Goal: Contribute content

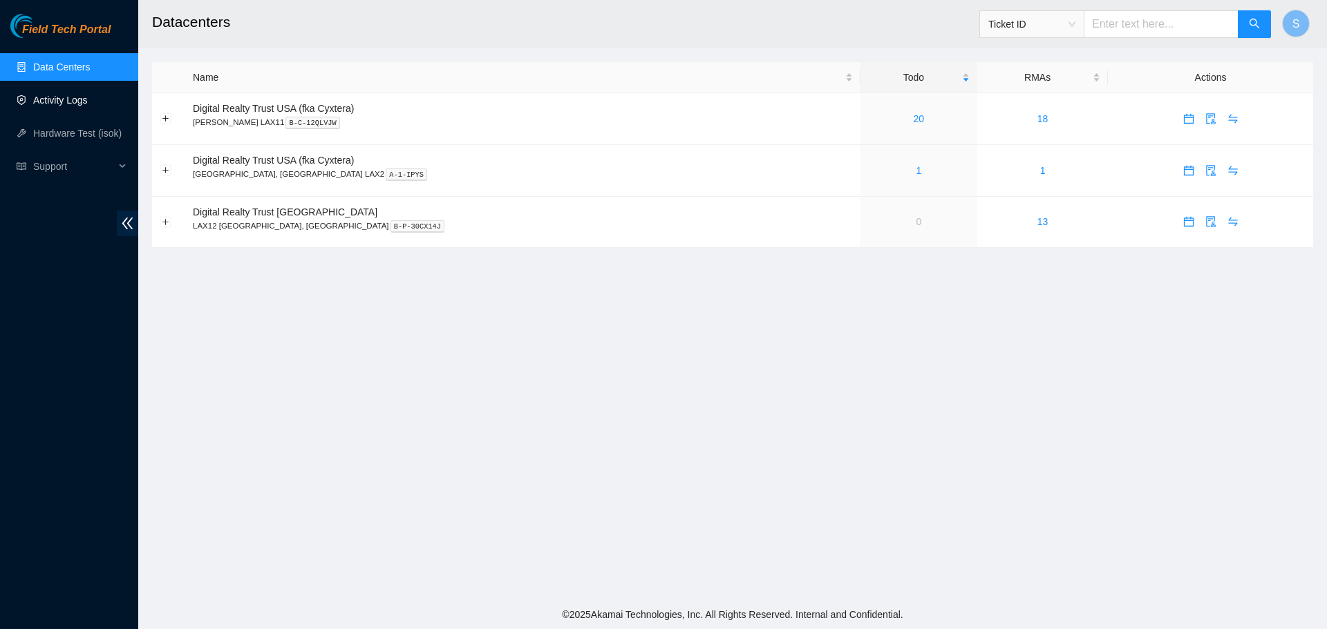
click at [88, 95] on link "Activity Logs" at bounding box center [60, 100] width 55 height 11
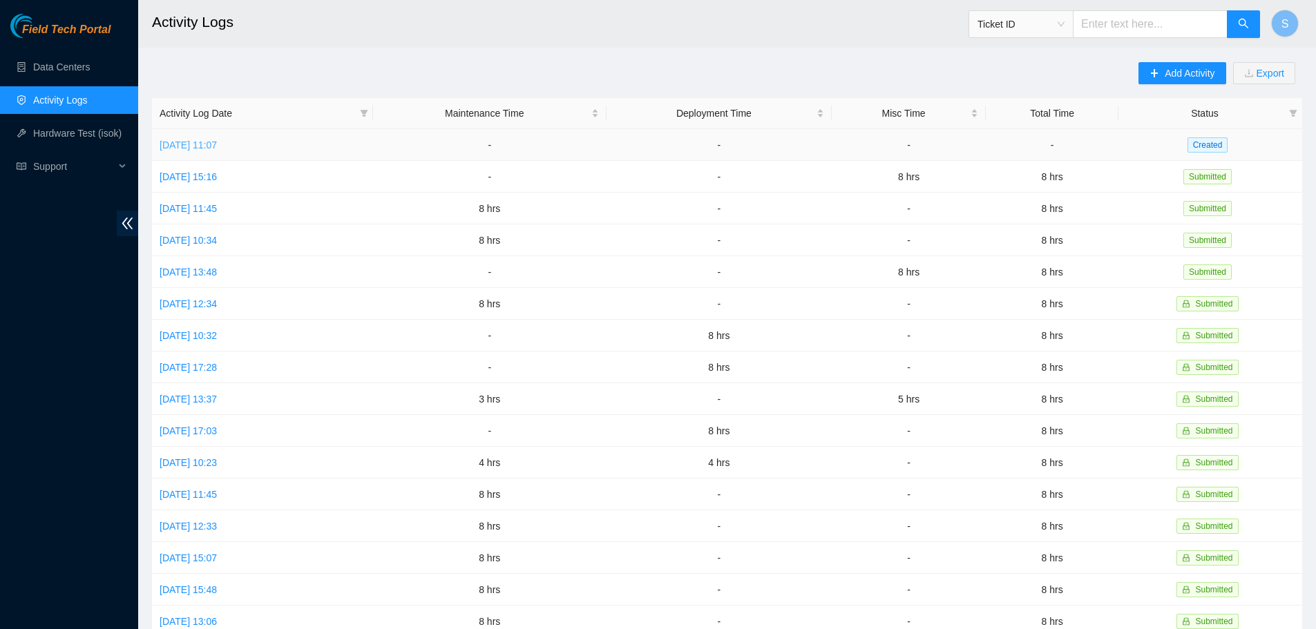
click at [204, 149] on link "[DATE] 11:07" at bounding box center [188, 145] width 57 height 11
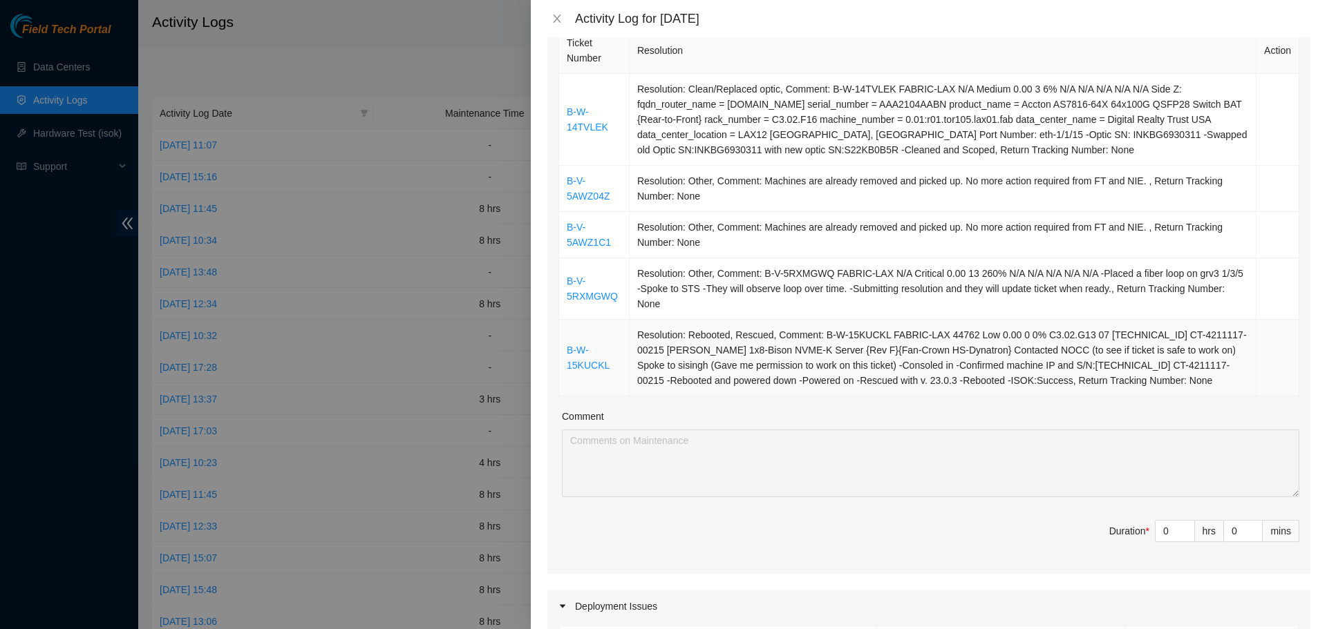
scroll to position [276, 0]
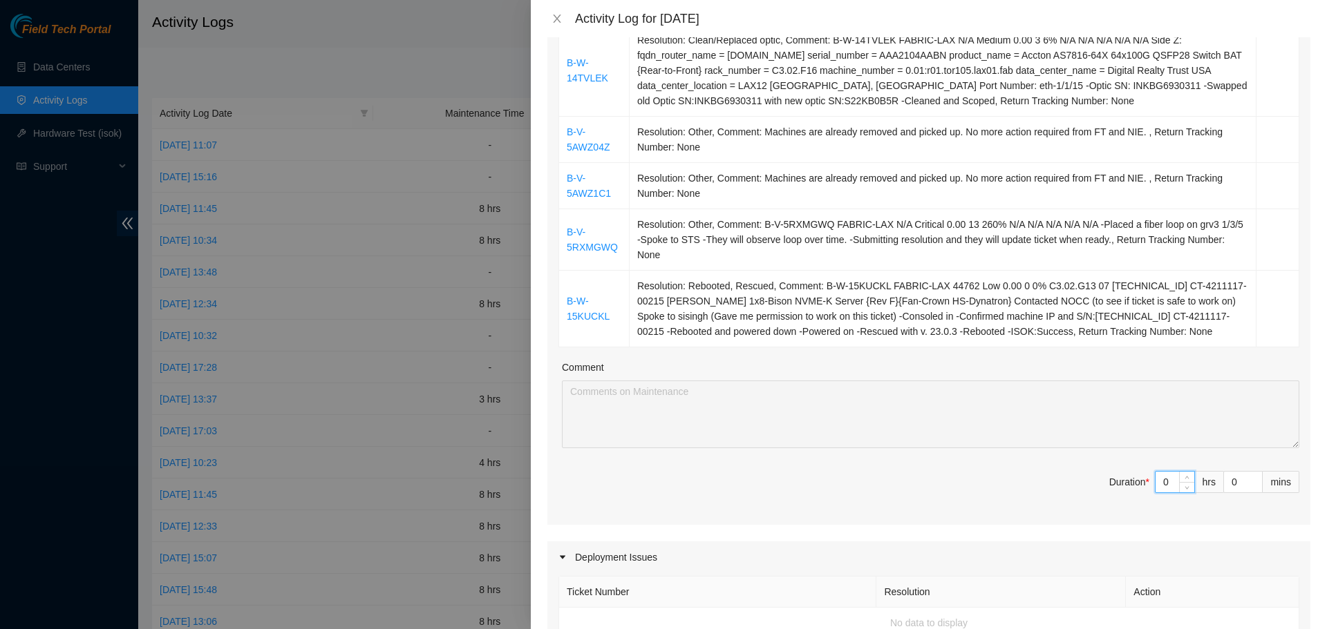
click at [1166, 479] on input "0" at bounding box center [1174, 482] width 39 height 21
type input "8"
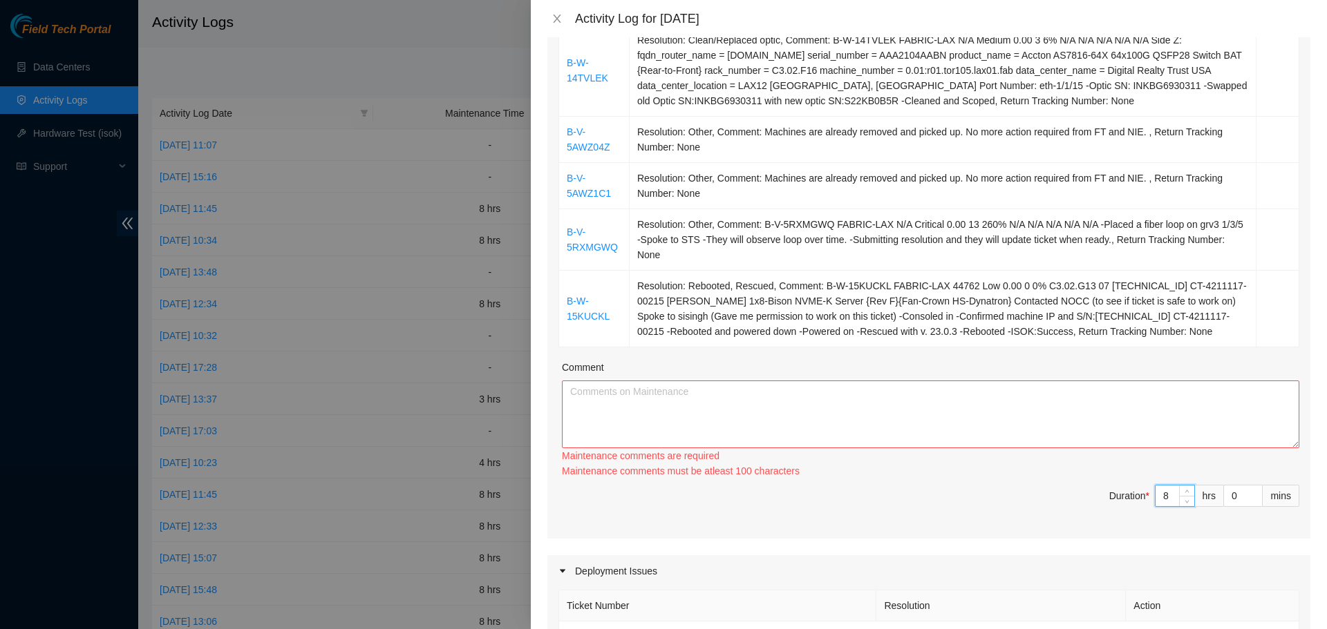
type input "8"
click at [1034, 410] on textarea "Comment" at bounding box center [930, 415] width 737 height 68
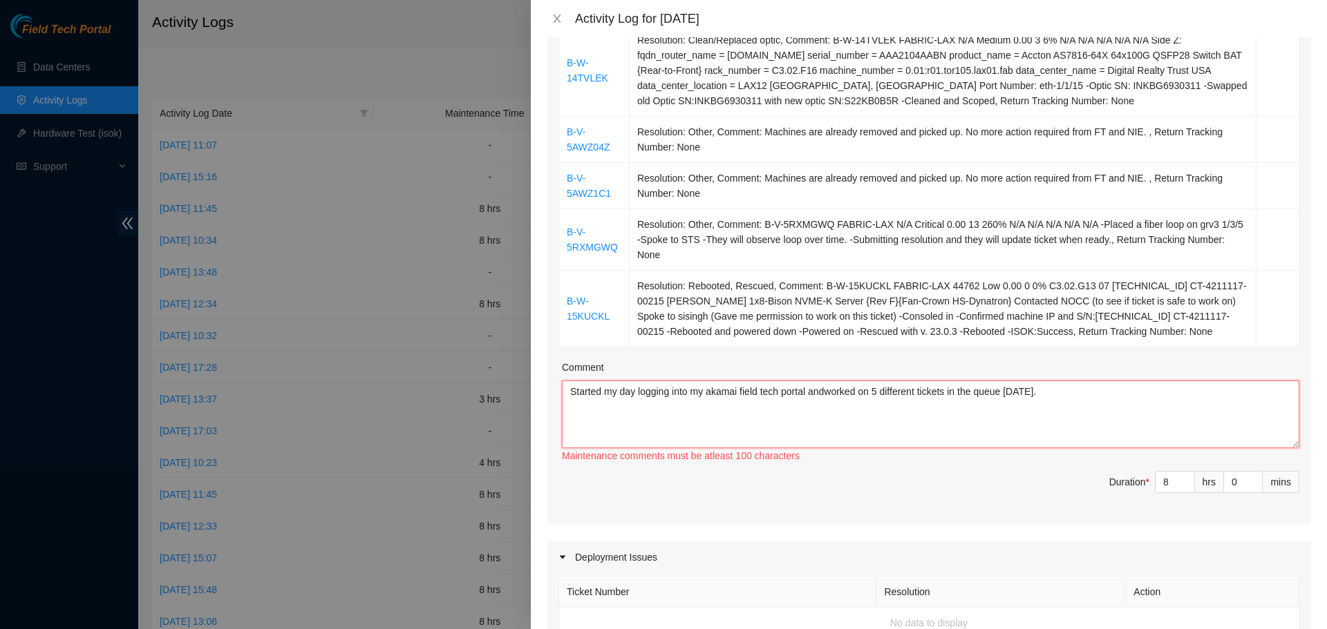
paste textarea "B-W-14TVLEK FABRIC-LAX N/A Medium 0.00 3 6% N/A N/A N/A N/A N/A Side Z: fqdn_ro…"
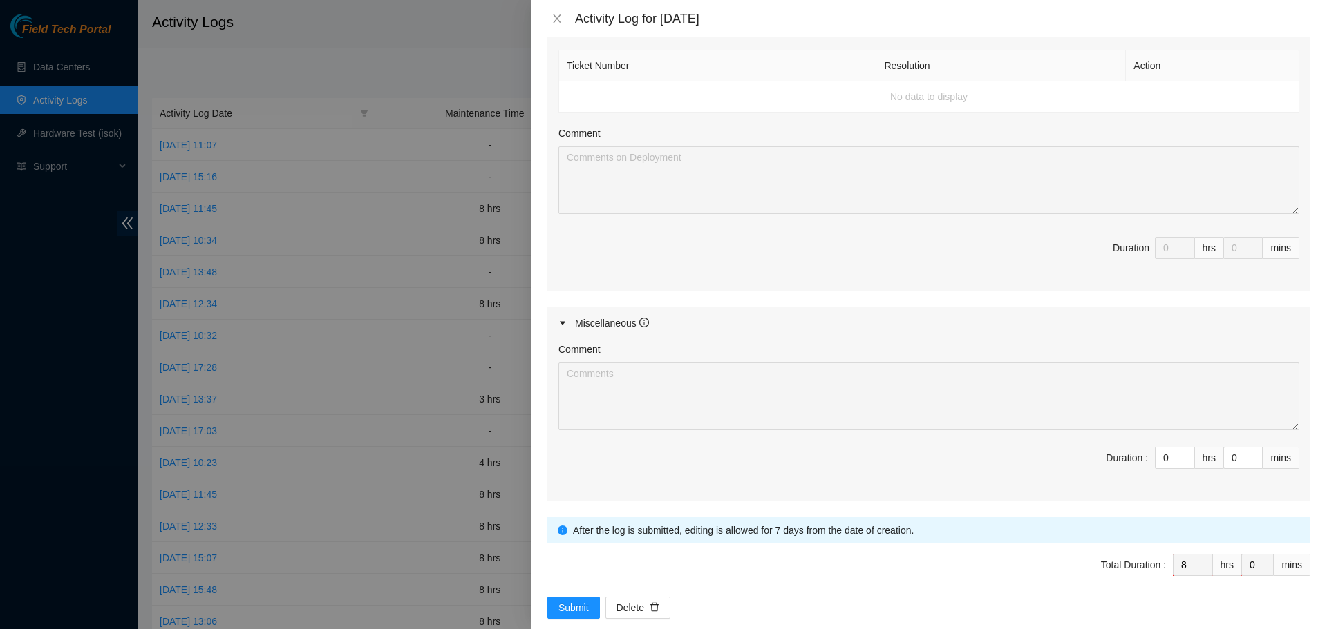
scroll to position [826, 0]
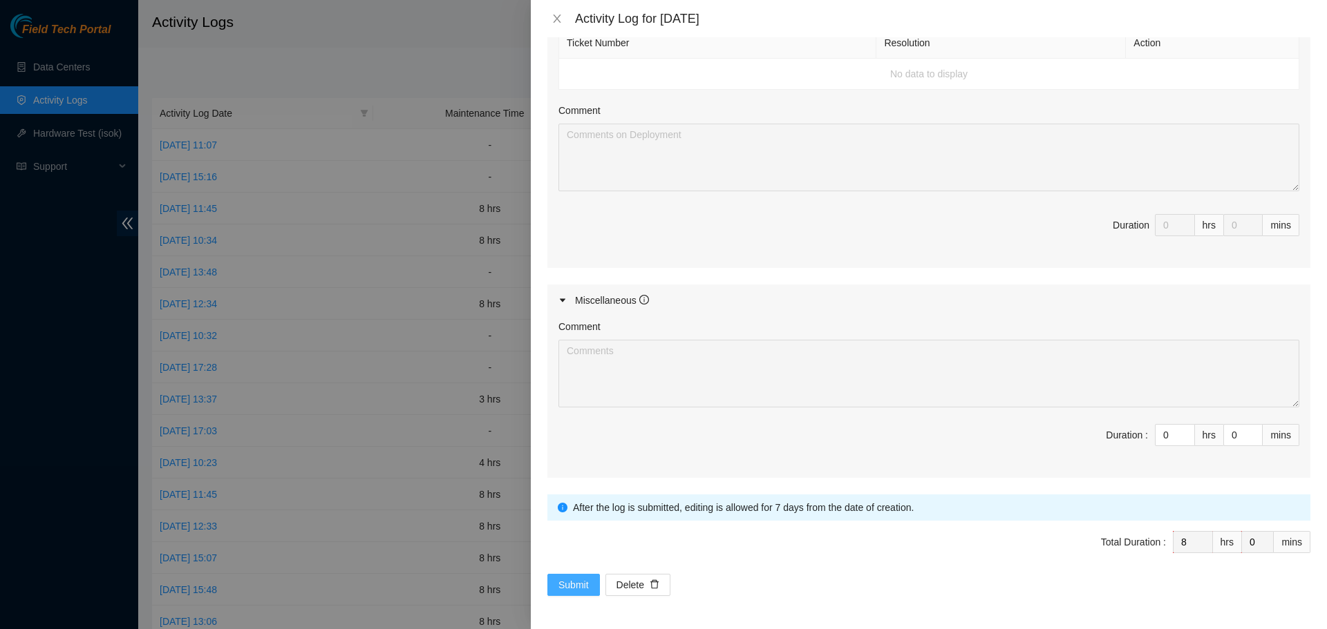
type textarea "Started my day logging into my akamai field tech portal andworked on 5 differen…"
click at [575, 583] on span "Submit" at bounding box center [573, 585] width 30 height 15
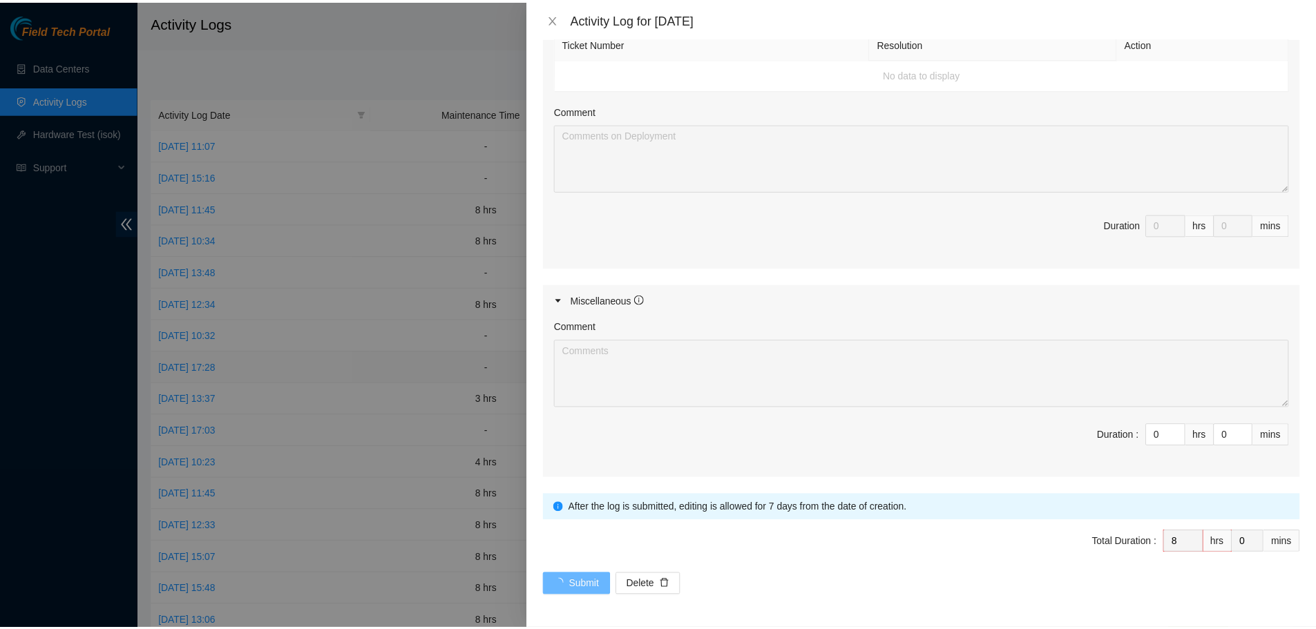
scroll to position [0, 0]
